Goal: Navigation & Orientation: Find specific page/section

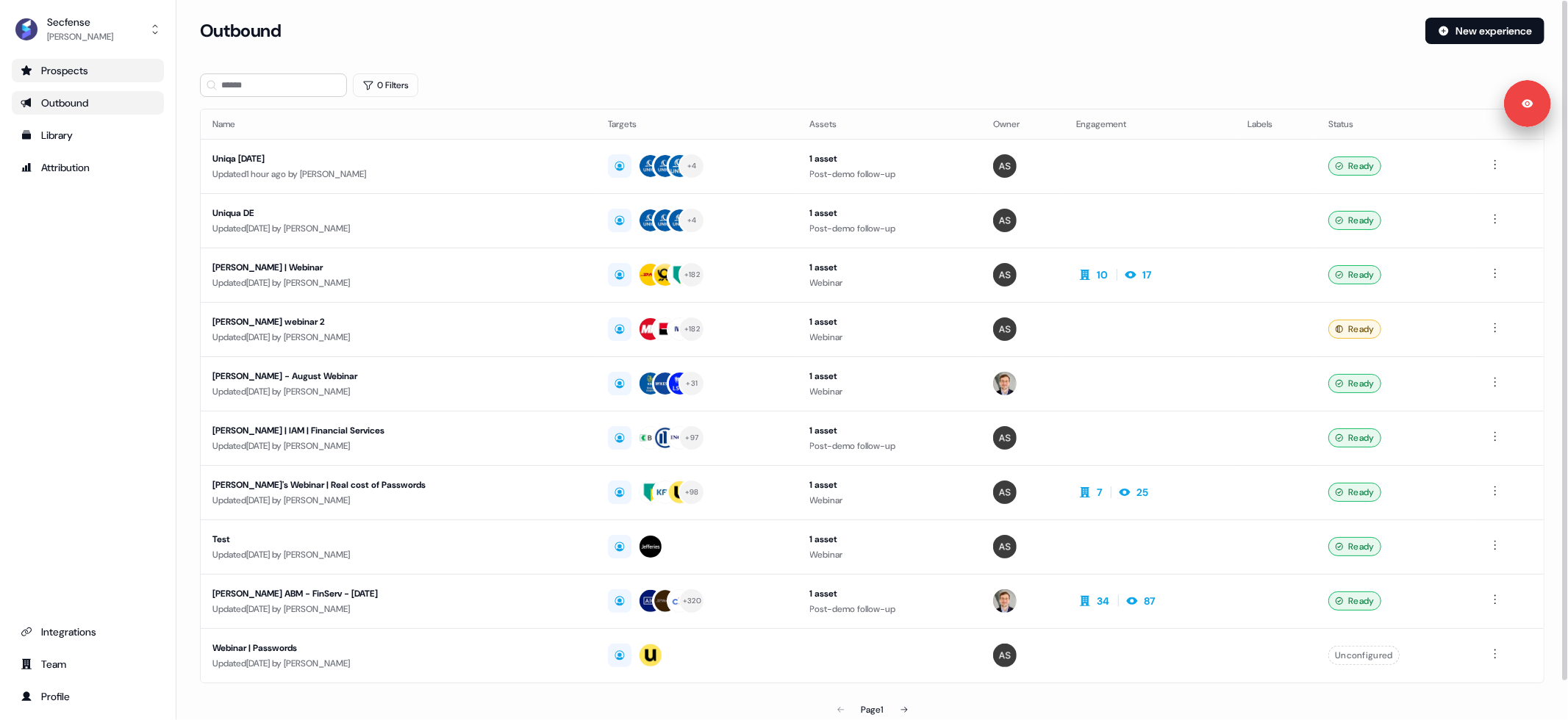
click at [98, 65] on div "Prospects" at bounding box center [88, 71] width 135 height 15
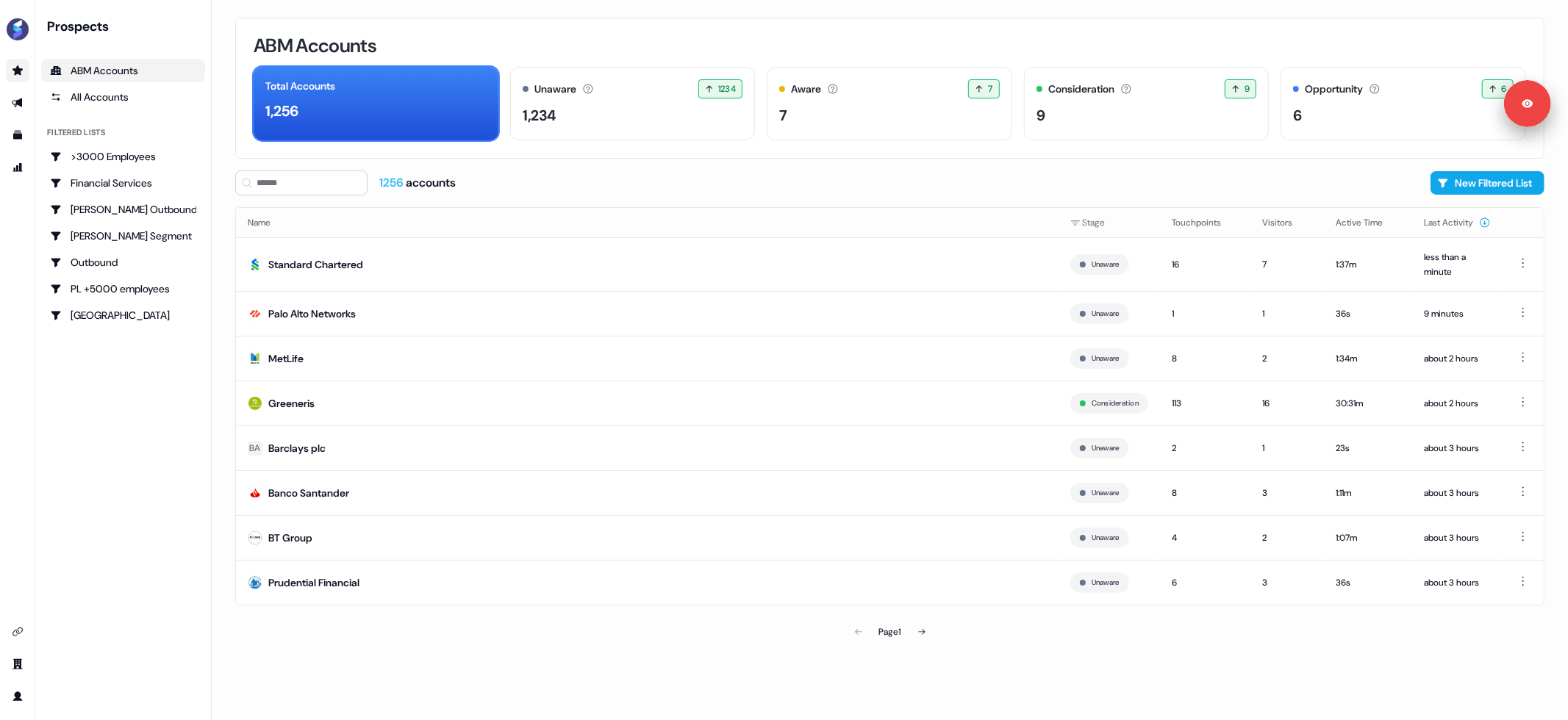
click at [571, 156] on div "ABM Accounts Total Accounts 1,256 Unaware The default stage all accounts start …" at bounding box center [890, 88] width 1309 height 141
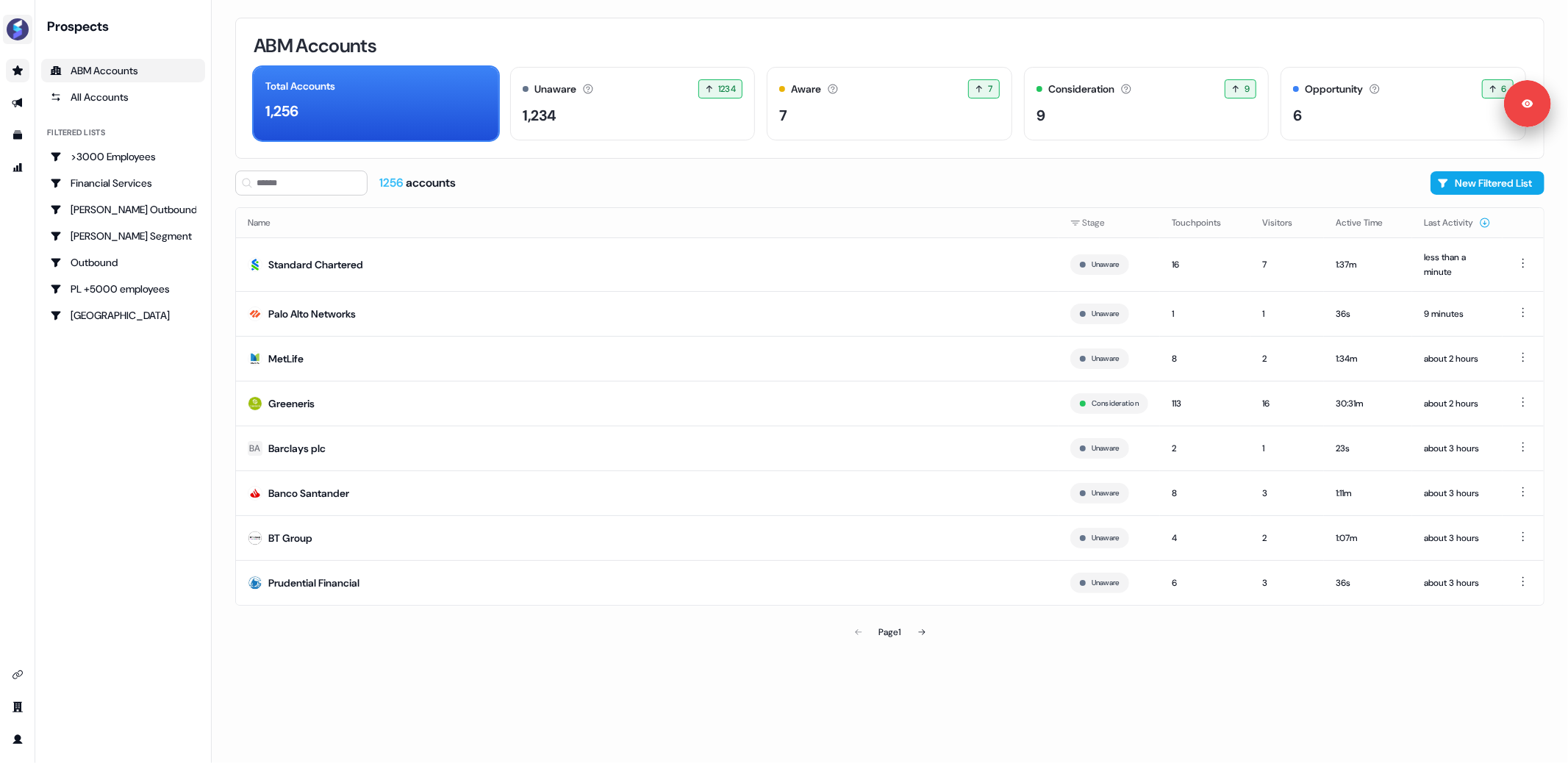
click at [15, 18] on img "side nav menu" at bounding box center [17, 29] width 23 height 23
click at [40, 123] on div "Logout" at bounding box center [75, 122] width 140 height 26
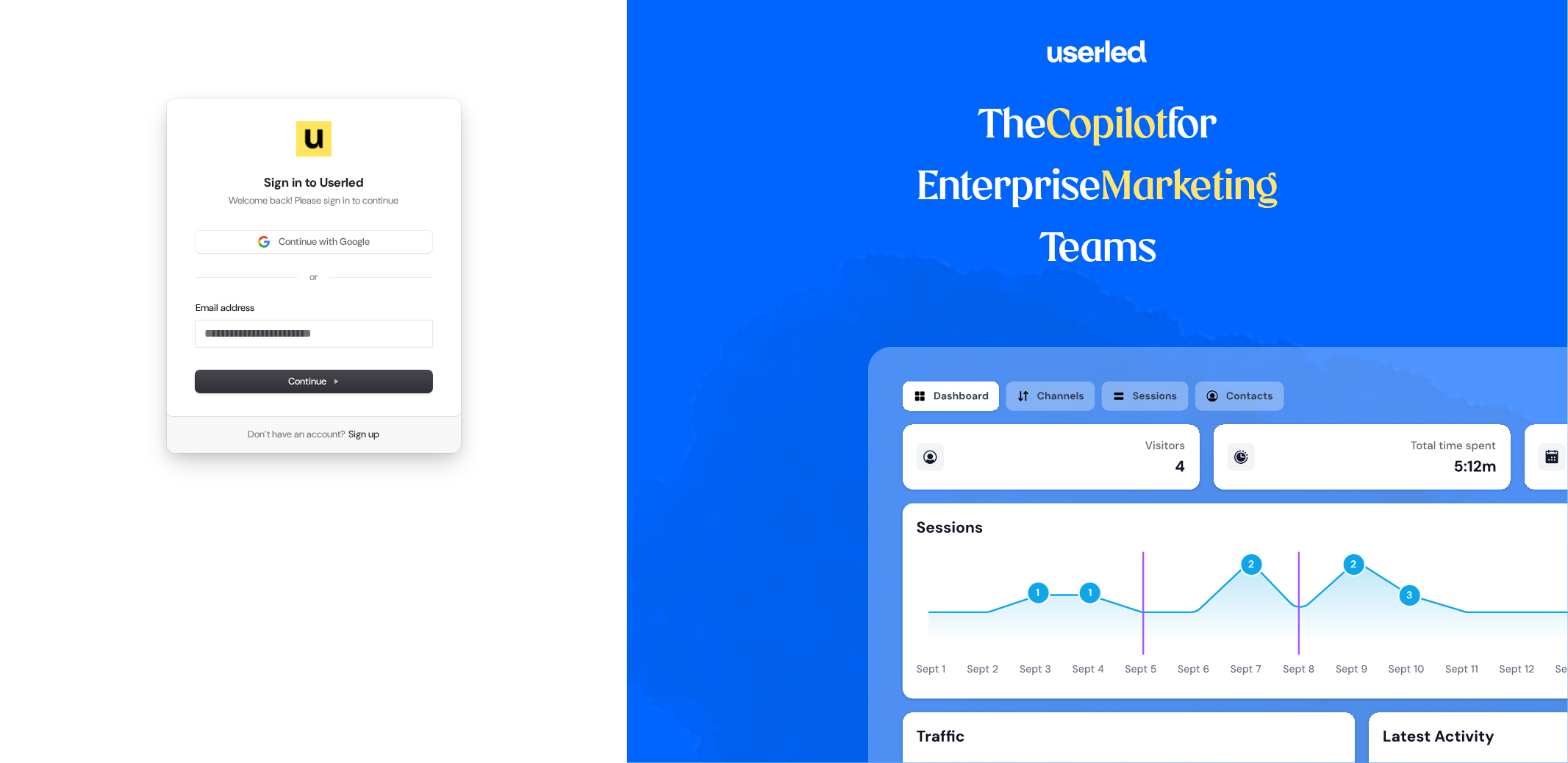
click at [366, 227] on div "Sign in to Userled Welcome back! Please sign in to continue Continue with Googl…" at bounding box center [313, 257] width 295 height 319
click at [359, 232] on button "Continue with Google" at bounding box center [314, 242] width 237 height 22
